Goal: Check status: Check status

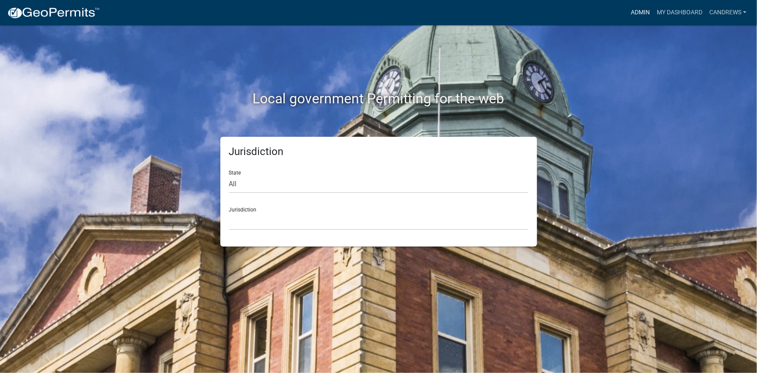
click at [630, 13] on link "Admin" at bounding box center [641, 12] width 26 height 16
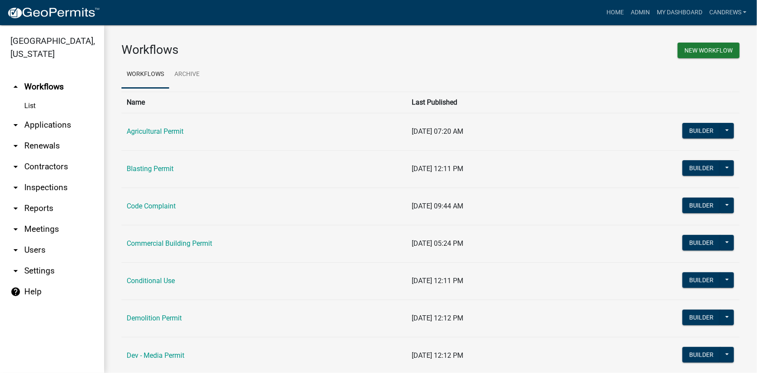
click at [68, 123] on link "arrow_drop_down Applications" at bounding box center [52, 125] width 104 height 21
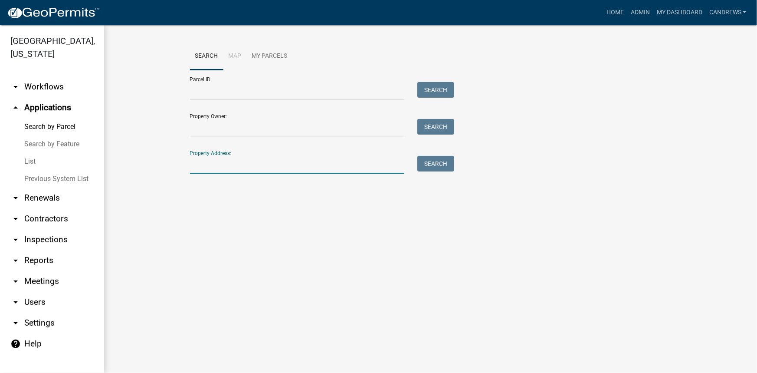
click at [208, 165] on input "Property Address:" at bounding box center [297, 165] width 215 height 18
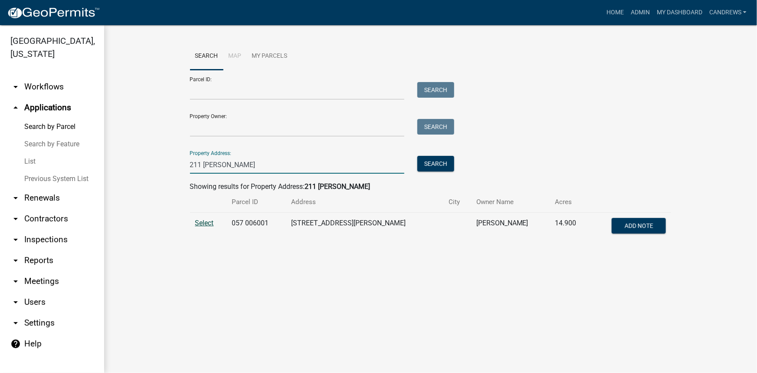
type input "211 [PERSON_NAME]"
click at [201, 222] on span "Select" at bounding box center [204, 223] width 19 height 8
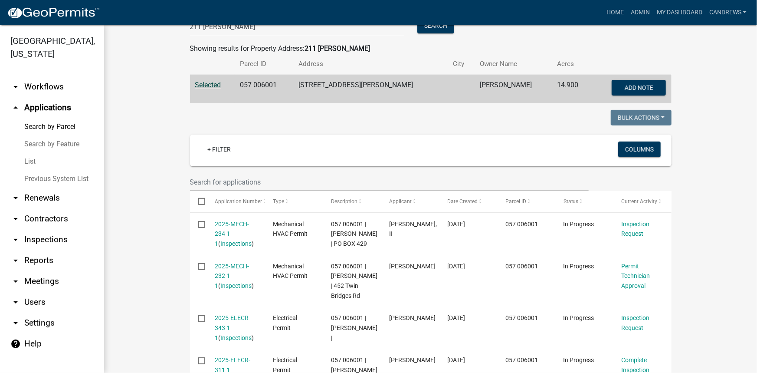
scroll to position [158, 0]
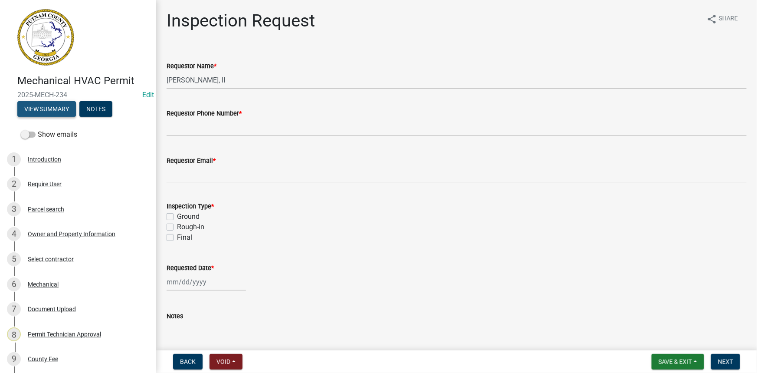
click at [59, 115] on button "View Summary" at bounding box center [46, 109] width 59 height 16
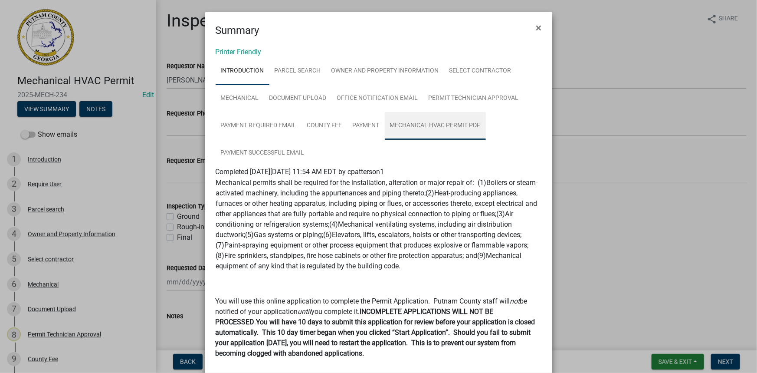
drag, startPoint x: 417, startPoint y: 131, endPoint x: 392, endPoint y: 130, distance: 24.8
click at [416, 130] on link "Mechanical HVAC Permit PDF" at bounding box center [435, 126] width 101 height 28
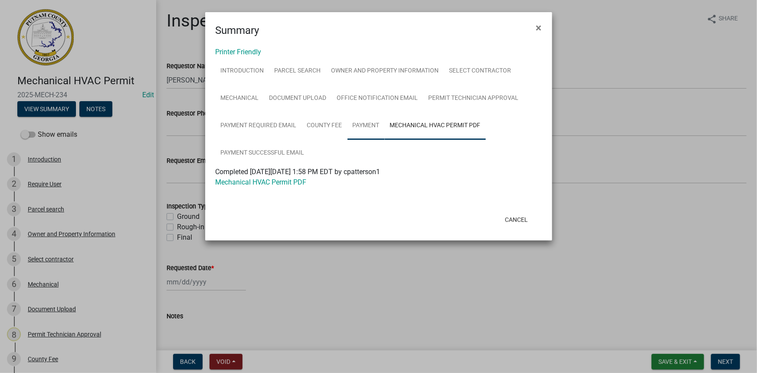
click at [373, 127] on link "Payment" at bounding box center [366, 126] width 37 height 28
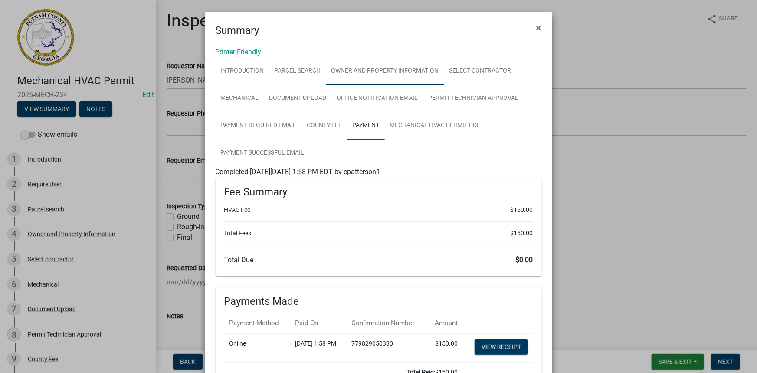
click at [383, 79] on link "Owner and Property Information" at bounding box center [385, 71] width 118 height 28
